Goal: Information Seeking & Learning: Learn about a topic

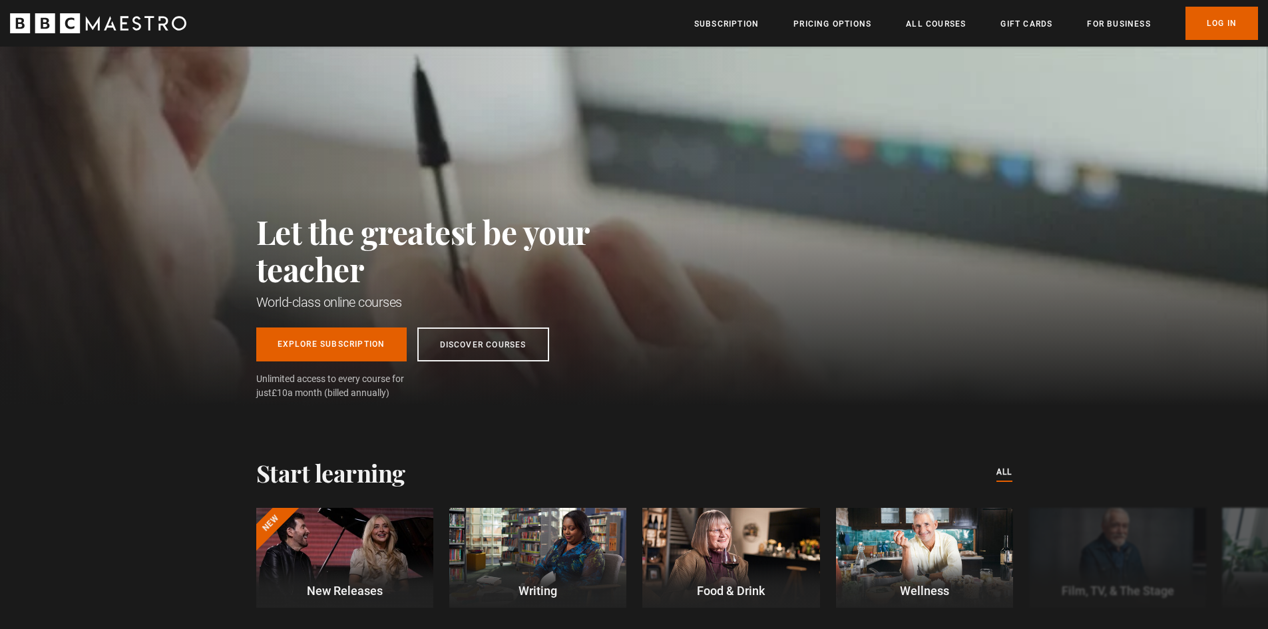
click at [815, 41] on header "Menu Close Subscription Pricing Options All Courses Gift Cards For business Alr…" at bounding box center [634, 23] width 1268 height 47
click at [920, 24] on link "All Courses" at bounding box center [936, 23] width 60 height 13
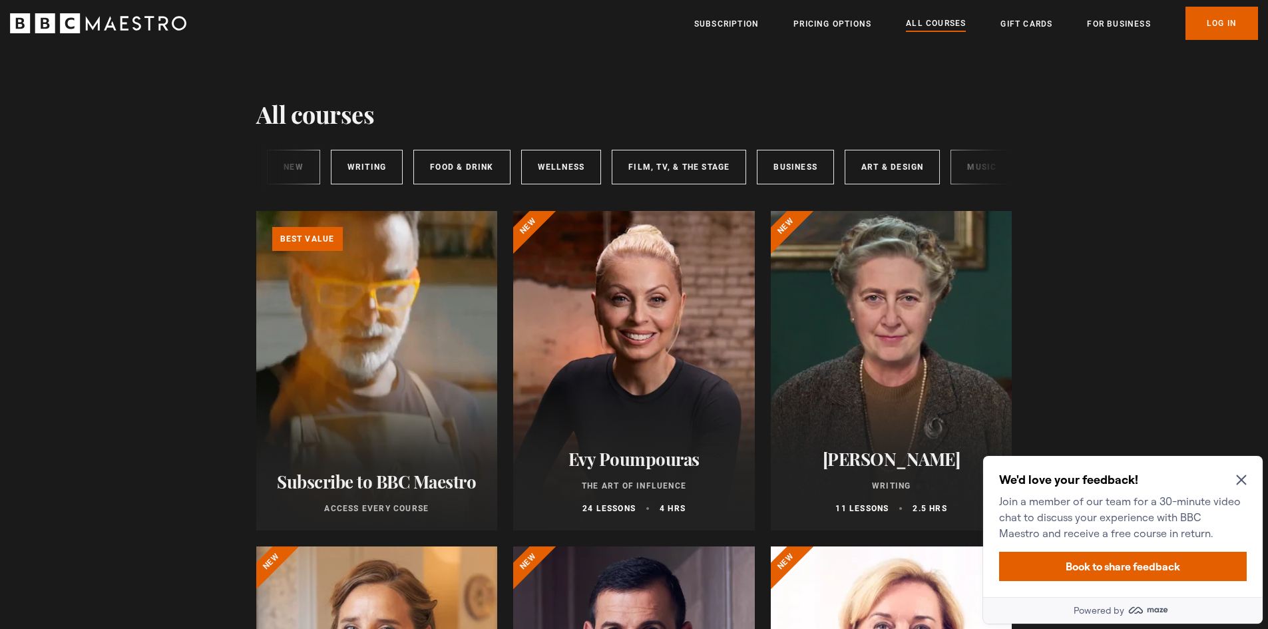
scroll to position [0, 198]
click at [1245, 485] on icon "Close Maze Prompt" at bounding box center [1241, 480] width 11 height 11
